Goal: Find specific page/section: Find specific page/section

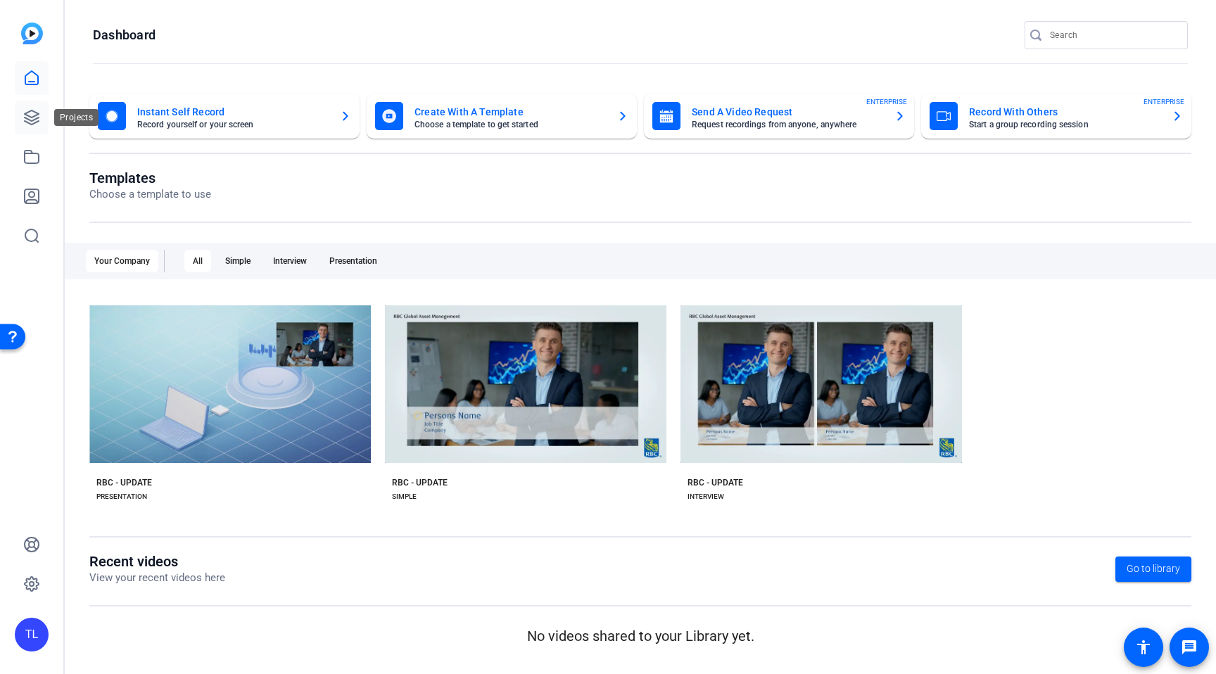
click at [37, 121] on icon at bounding box center [32, 117] width 14 height 14
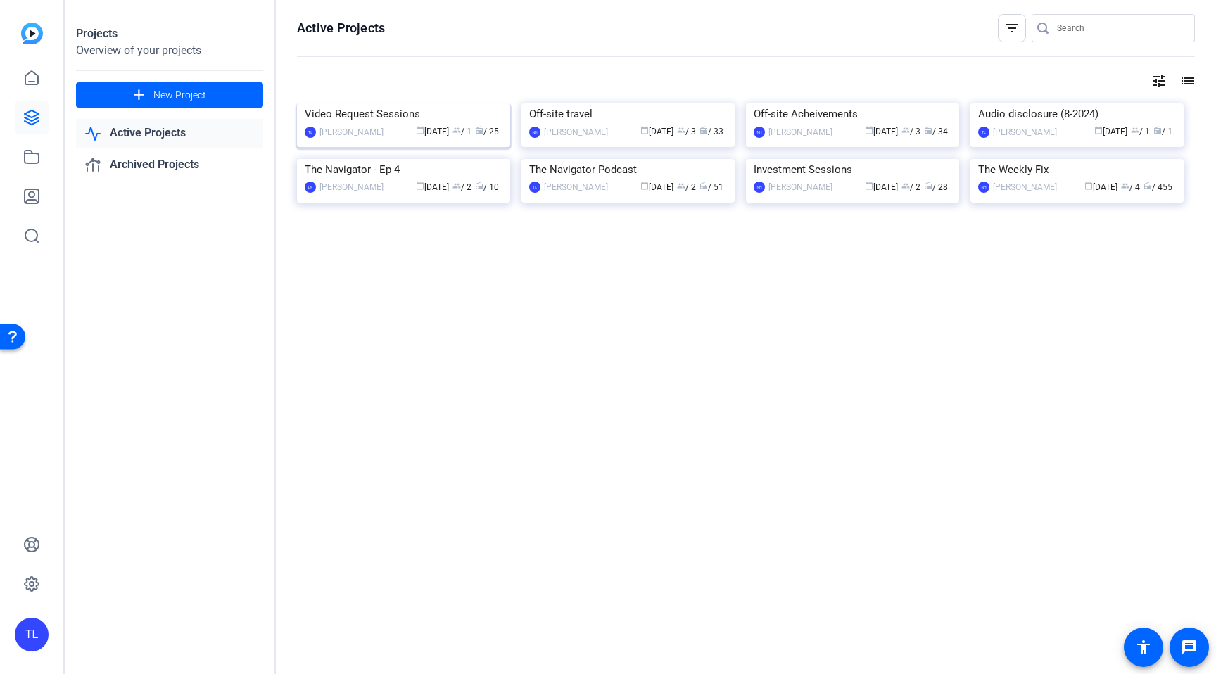
click at [385, 103] on img at bounding box center [403, 103] width 213 height 0
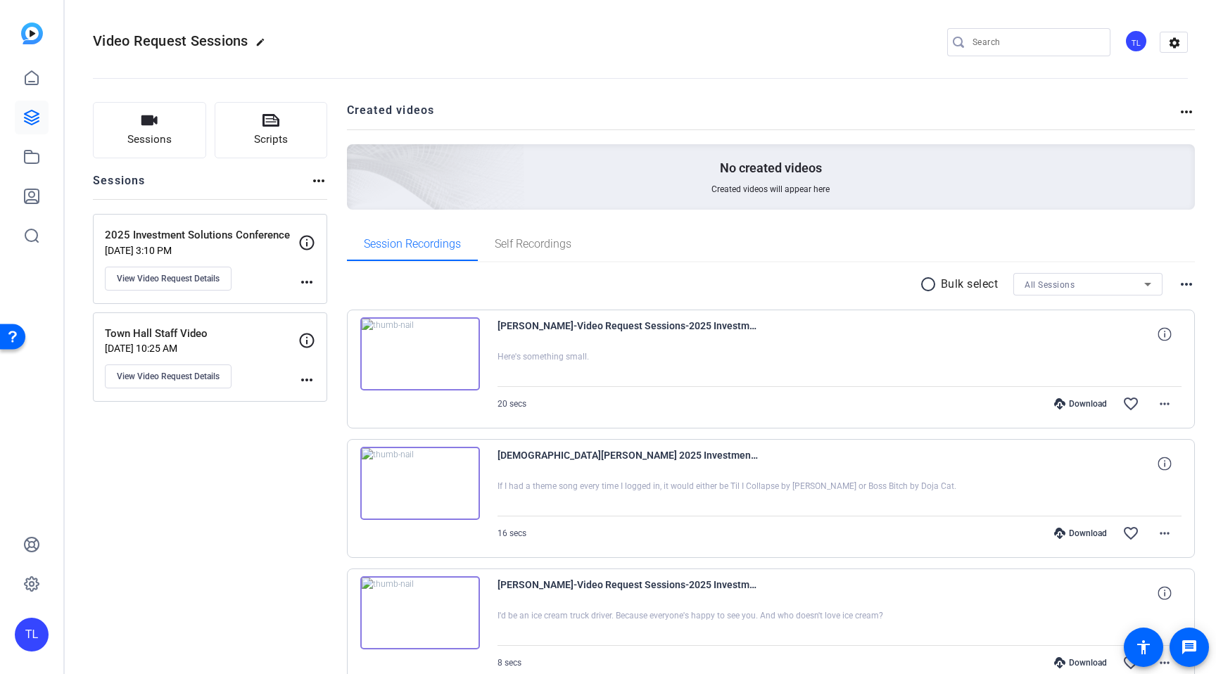
click at [219, 242] on p "2025 Investment Solutions Conference" at bounding box center [201, 235] width 193 height 16
